Goal: Task Accomplishment & Management: Manage account settings

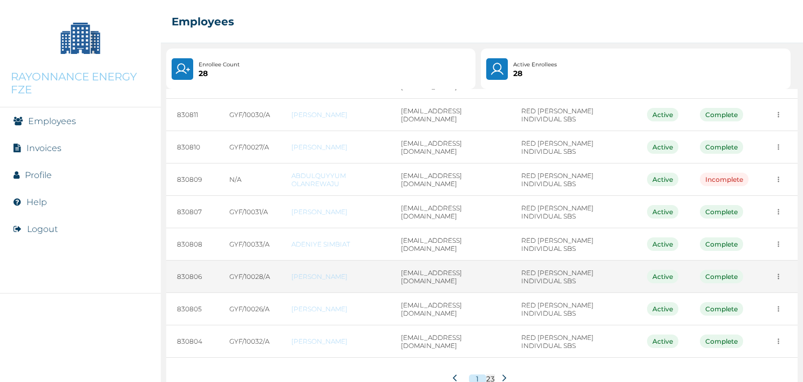
scroll to position [149, 0]
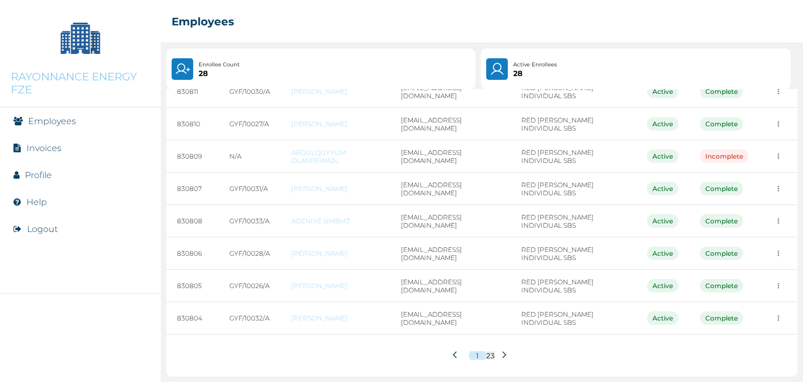
click at [503, 350] on button at bounding box center [504, 355] width 19 height 21
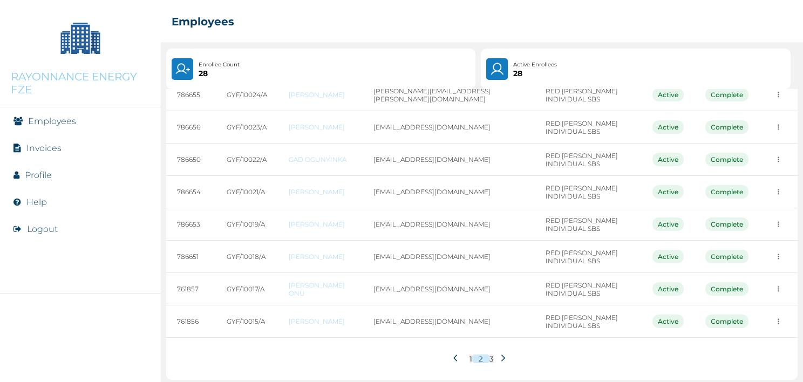
click at [453, 360] on button at bounding box center [457, 359] width 19 height 21
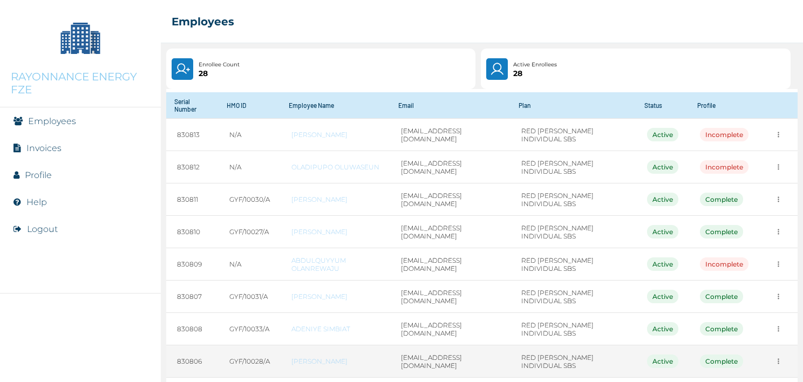
scroll to position [0, 0]
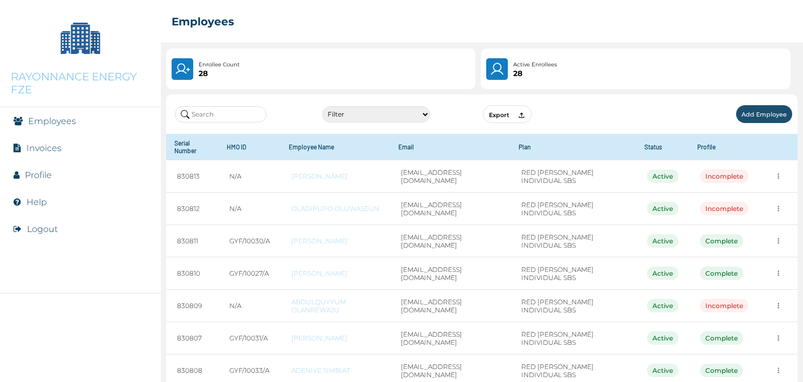
click at [53, 174] on li "Profile" at bounding box center [80, 174] width 161 height 27
click at [33, 172] on link "Profile" at bounding box center [38, 175] width 27 height 10
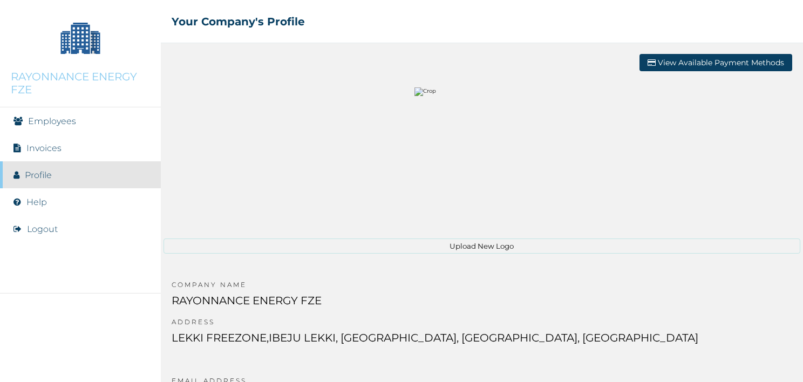
click at [465, 244] on button "Upload New Logo" at bounding box center [481, 245] width 637 height 15
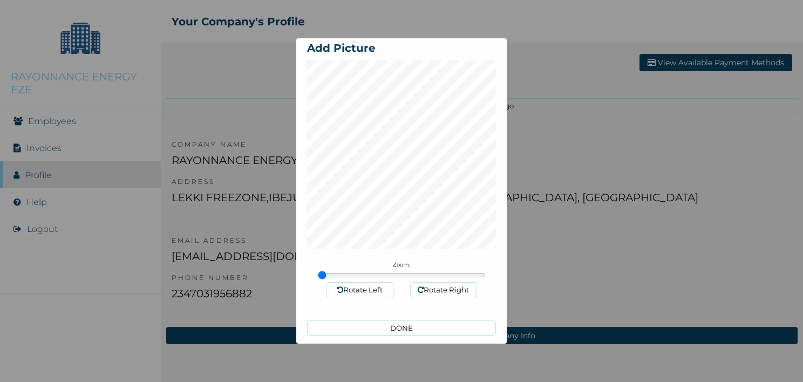
scroll to position [37, 0]
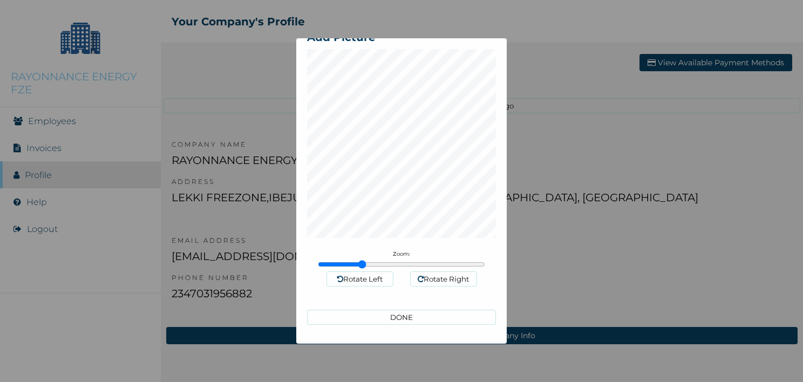
type input "1"
drag, startPoint x: 319, startPoint y: 263, endPoint x: 348, endPoint y: 263, distance: 28.6
click at [318, 260] on input "range" at bounding box center [401, 264] width 167 height 9
click at [357, 278] on button "Rotate Left" at bounding box center [359, 278] width 67 height 15
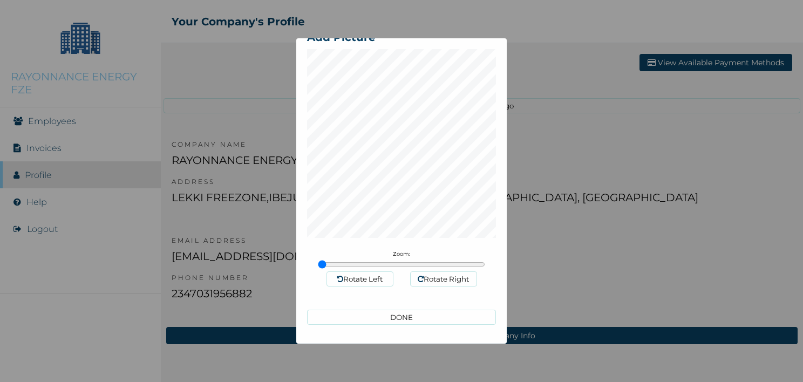
click at [357, 278] on button "Rotate Left" at bounding box center [359, 278] width 67 height 15
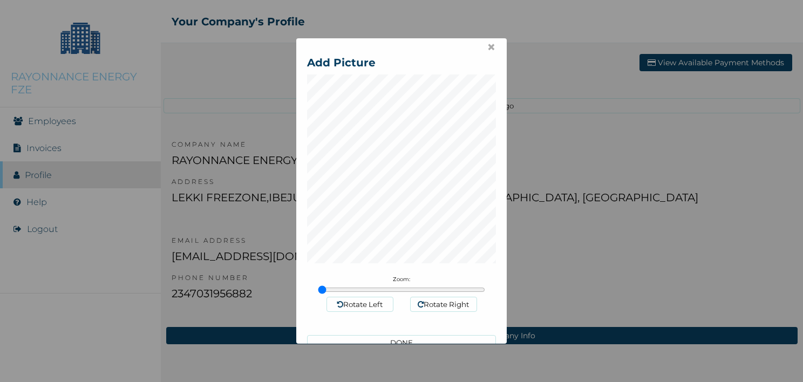
scroll to position [0, 0]
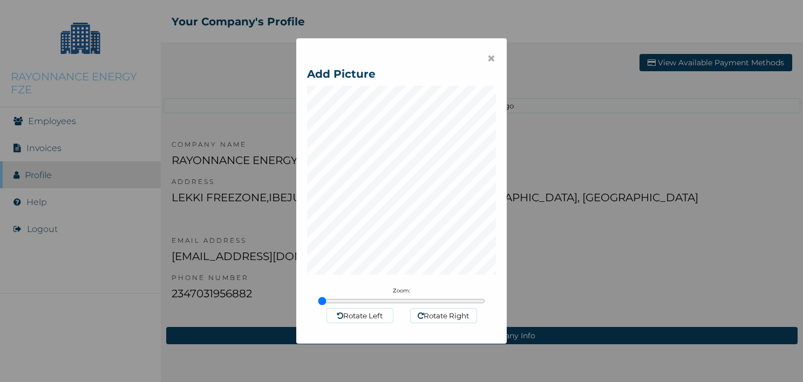
click at [487, 56] on span "×" at bounding box center [491, 58] width 9 height 18
